Goal: Information Seeking & Learning: Learn about a topic

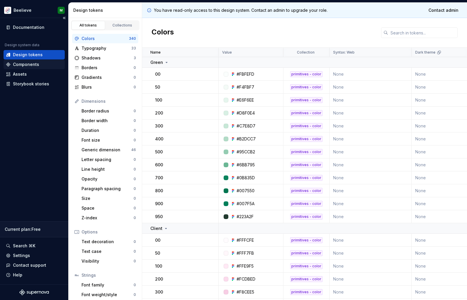
click at [26, 65] on div "Components" at bounding box center [26, 65] width 26 height 6
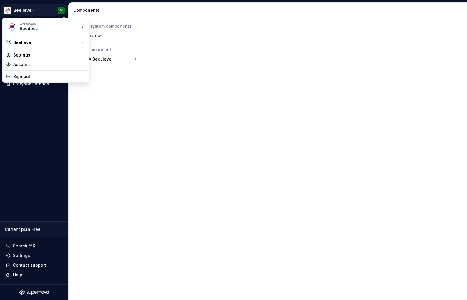
click at [21, 11] on html "Beelieve M Documentation Design system data Design tokens Components Assets Sto…" at bounding box center [233, 150] width 467 height 300
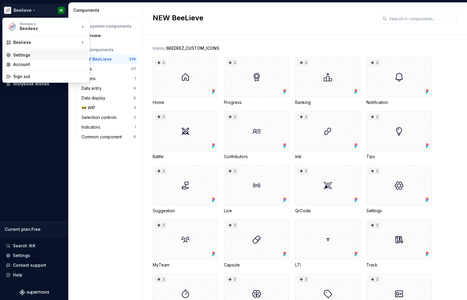
click at [27, 56] on div "Settings" at bounding box center [49, 55] width 72 height 6
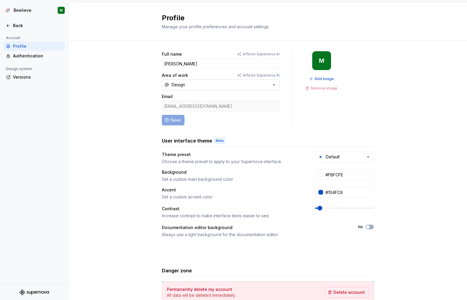
click at [194, 85] on button "Design" at bounding box center [221, 85] width 118 height 11
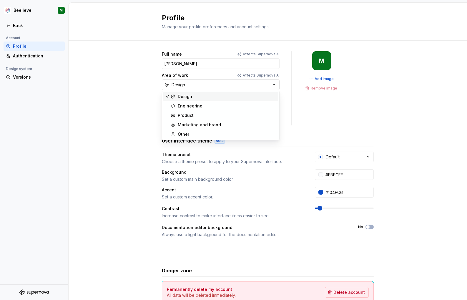
click at [194, 85] on button "Design" at bounding box center [221, 85] width 118 height 11
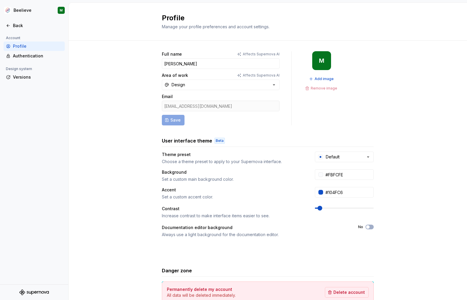
click at [141, 115] on div "Full name Affects Supernova AI [PERSON_NAME] Area of work Affects Supernova AI …" at bounding box center [268, 189] width 399 height 297
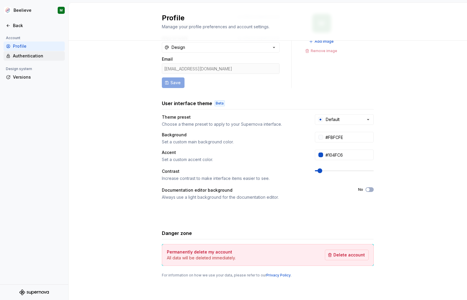
click at [30, 54] on div "Authentication" at bounding box center [37, 56] width 49 height 6
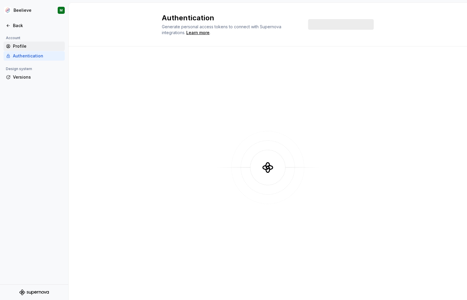
click at [27, 47] on div "Profile" at bounding box center [37, 46] width 49 height 6
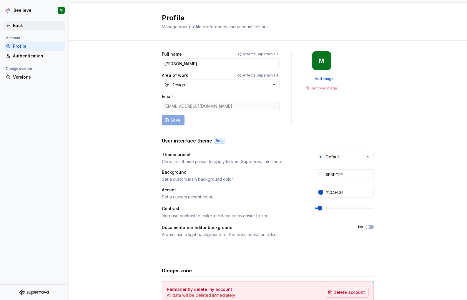
click at [17, 23] on div "Back" at bounding box center [37, 26] width 49 height 6
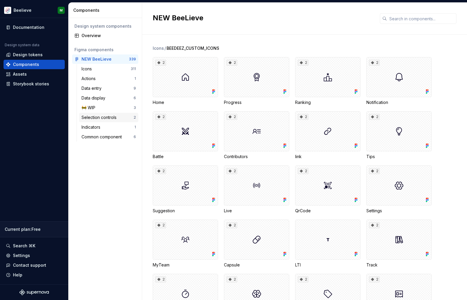
click at [99, 121] on div "Selection controls 2" at bounding box center [108, 117] width 59 height 9
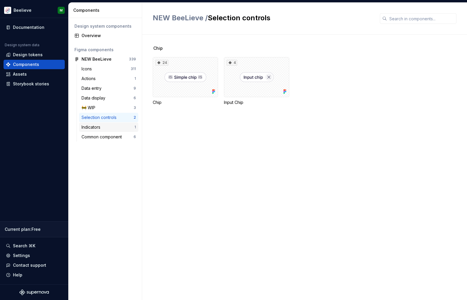
click at [99, 128] on div "Indicators" at bounding box center [92, 127] width 21 height 6
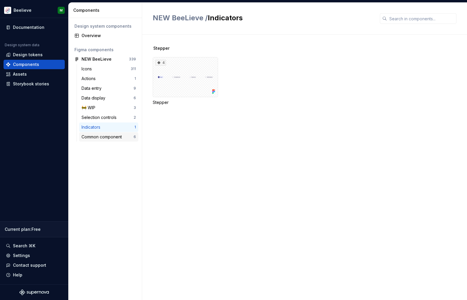
click at [99, 135] on div "Common component" at bounding box center [103, 137] width 43 height 6
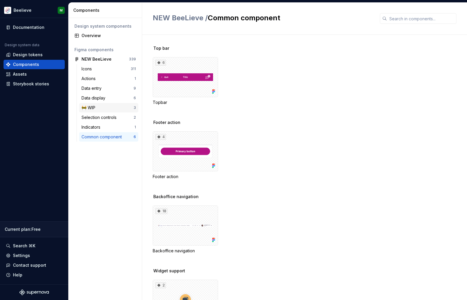
click at [95, 105] on div "🚧 WIP" at bounding box center [90, 108] width 16 height 6
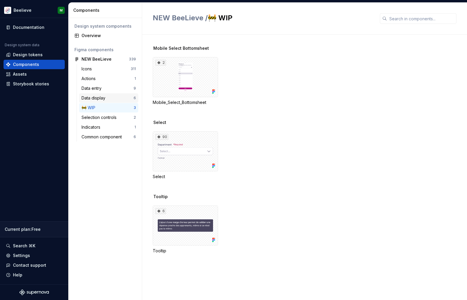
click at [95, 99] on div "Data display" at bounding box center [95, 98] width 26 height 6
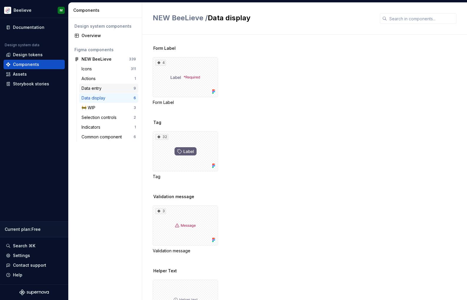
click at [95, 87] on div "Data entry" at bounding box center [93, 88] width 22 height 6
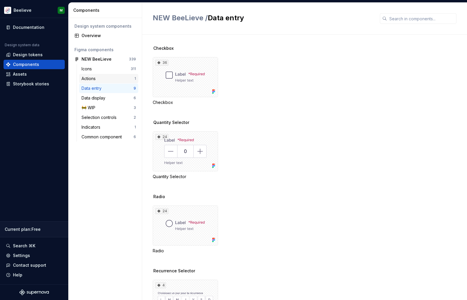
click at [93, 78] on div "Actions" at bounding box center [90, 79] width 16 height 6
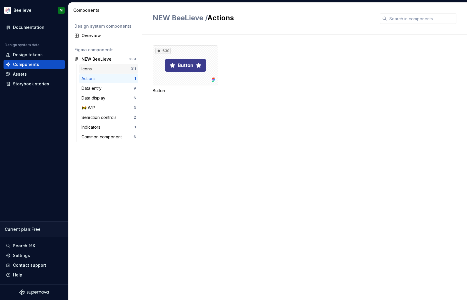
click at [93, 69] on div "Icons" at bounding box center [88, 69] width 13 height 6
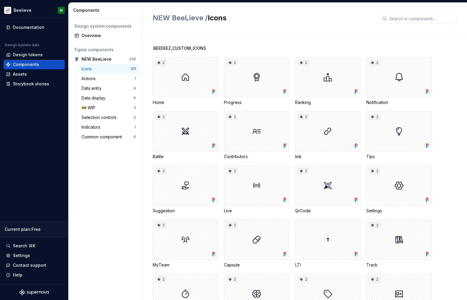
click at [94, 52] on div "Figma components" at bounding box center [106, 50] width 62 height 6
click at [94, 34] on div "Overview" at bounding box center [109, 36] width 54 height 6
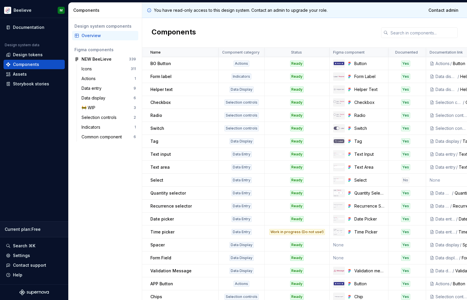
click at [118, 202] on div "Design system components Overview Figma components NEW BeeLieve 339 Icons 311 A…" at bounding box center [105, 159] width 73 height 282
